Goal: Information Seeking & Learning: Find specific fact

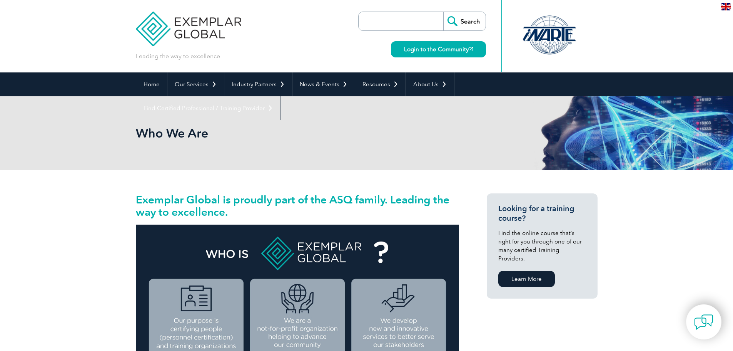
click at [460, 20] on input "Search" at bounding box center [464, 21] width 42 height 18
click at [407, 23] on input "search" at bounding box center [403, 21] width 81 height 18
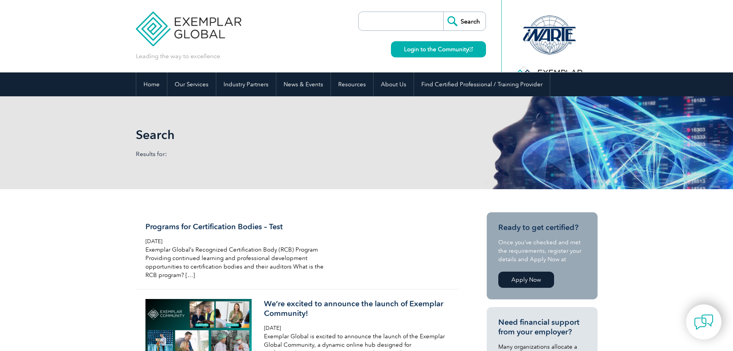
click at [415, 25] on input "search" at bounding box center [403, 21] width 81 height 18
type input "IMS"
click at [443, 12] on input "Search" at bounding box center [464, 21] width 42 height 18
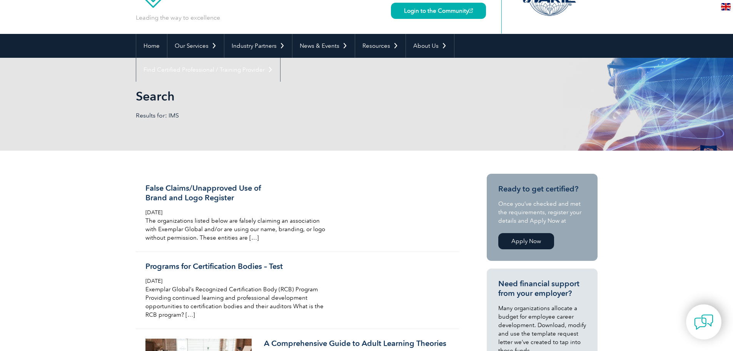
scroll to position [115, 0]
